Goal: Entertainment & Leisure: Consume media (video, audio)

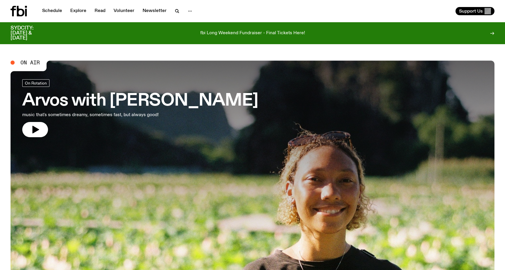
click at [140, 98] on h3 "Arvos with [PERSON_NAME]" at bounding box center [140, 101] width 236 height 16
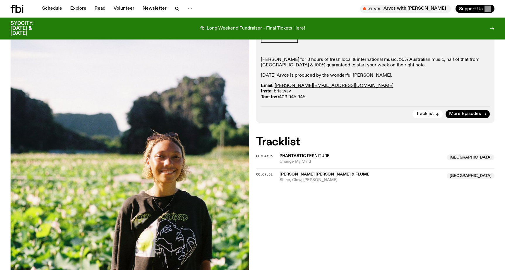
scroll to position [113, 0]
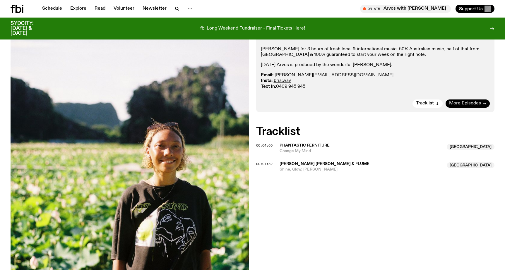
click at [453, 100] on link "More Episodes" at bounding box center [468, 104] width 44 height 8
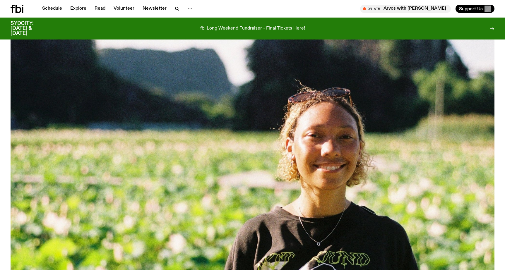
scroll to position [263, 0]
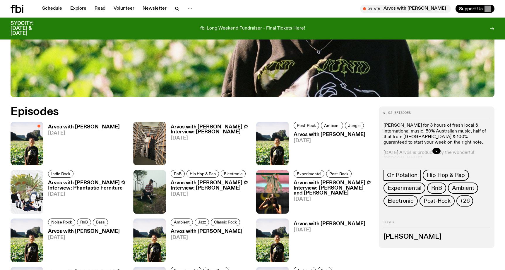
click at [192, 130] on h3 "Arvos with [PERSON_NAME] ✩ Interview: [PERSON_NAME]" at bounding box center [210, 130] width 78 height 10
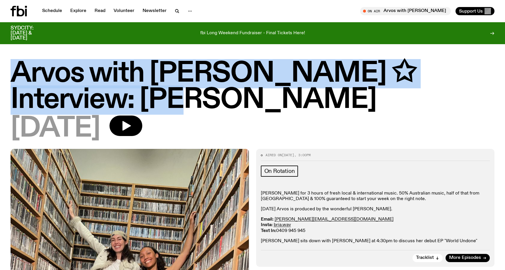
drag, startPoint x: 89, startPoint y: 104, endPoint x: 16, endPoint y: 76, distance: 78.5
click at [16, 76] on h1 "Arvos with [PERSON_NAME] ✩ Interview: [PERSON_NAME]" at bounding box center [253, 87] width 484 height 53
copy h1 "Arvos with [PERSON_NAME] ✩ Interview: [PERSON_NAME]"
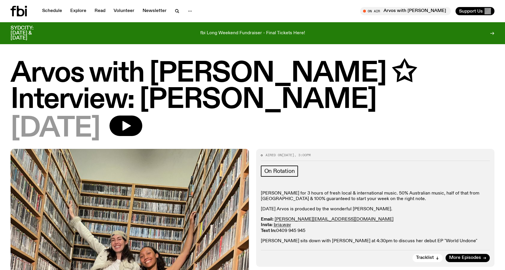
click at [94, 116] on span "[DATE]" at bounding box center [56, 129] width 90 height 26
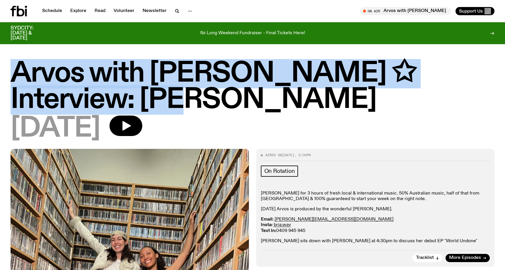
drag, startPoint x: 89, startPoint y: 104, endPoint x: 16, endPoint y: 74, distance: 78.9
click at [16, 74] on h1 "Arvos with [PERSON_NAME] ✩ Interview: [PERSON_NAME]" at bounding box center [253, 87] width 484 height 53
copy h1 "Arvos with [PERSON_NAME] ✩ Interview: [PERSON_NAME]"
